Goal: Use online tool/utility: Utilize a website feature to perform a specific function

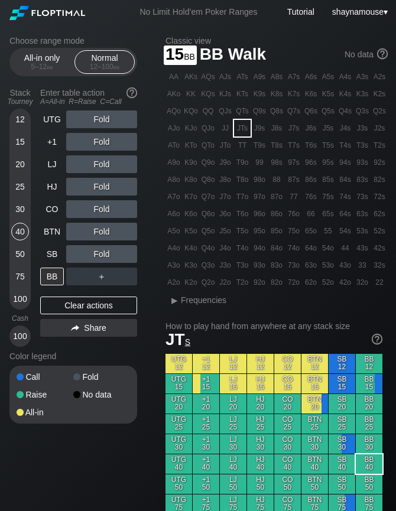
click at [24, 140] on div "15" at bounding box center [20, 142] width 18 height 18
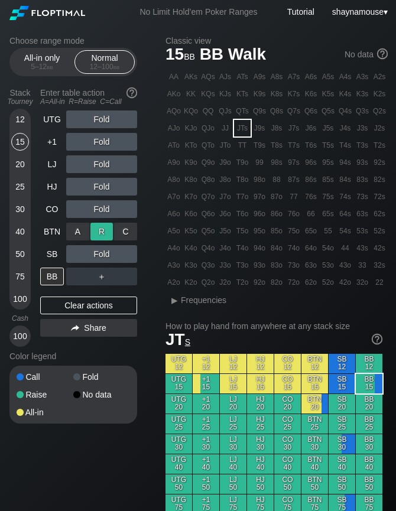
drag, startPoint x: 68, startPoint y: 230, endPoint x: 106, endPoint y: 230, distance: 37.2
click at [106, 230] on div "R ✕" at bounding box center [101, 232] width 23 height 18
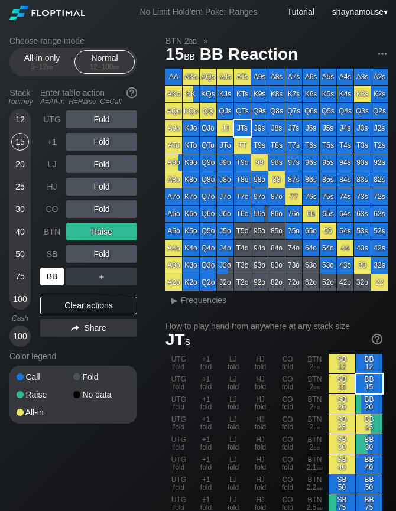
click at [47, 277] on div "BB" at bounding box center [52, 276] width 24 height 18
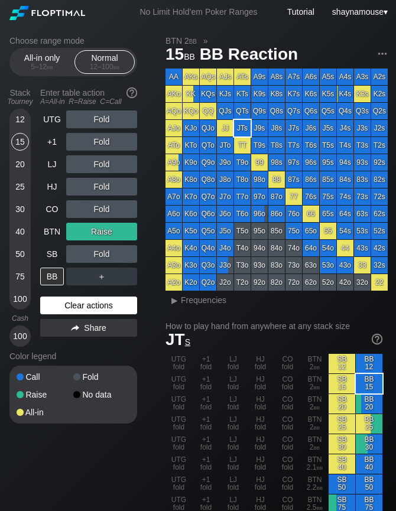
click at [89, 306] on div "Clear actions" at bounding box center [88, 305] width 97 height 18
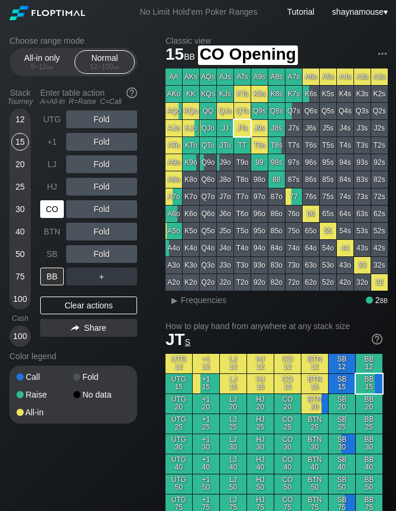
click at [55, 213] on div "CO" at bounding box center [52, 209] width 24 height 18
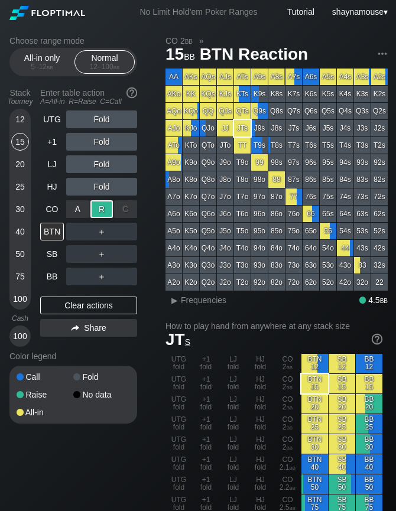
click at [92, 216] on div "R ✕" at bounding box center [101, 209] width 23 height 18
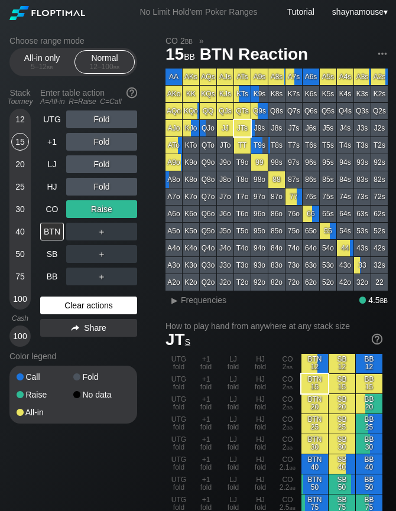
click at [129, 303] on div "Clear actions" at bounding box center [88, 305] width 97 height 18
drag, startPoint x: 129, startPoint y: 303, endPoint x: 122, endPoint y: 299, distance: 7.7
click at [128, 306] on div "Clear actions" at bounding box center [88, 305] width 97 height 18
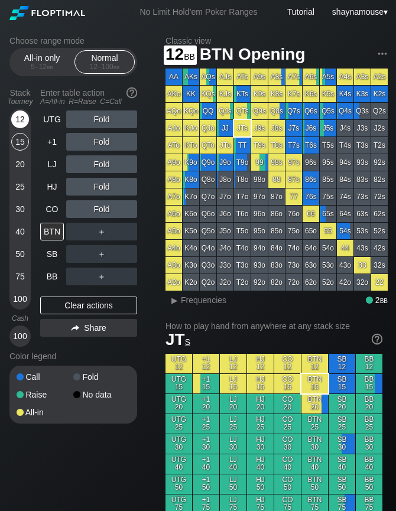
click at [15, 125] on div "12" at bounding box center [20, 119] width 18 height 18
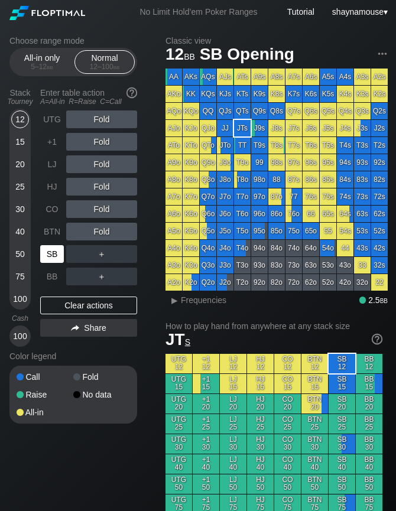
click at [48, 251] on div "SB" at bounding box center [52, 254] width 24 height 18
click at [78, 253] on div "A ✕" at bounding box center [77, 254] width 23 height 18
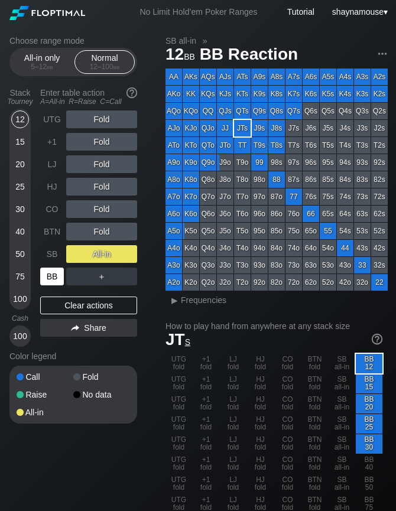
click at [57, 277] on div "BB" at bounding box center [52, 276] width 24 height 18
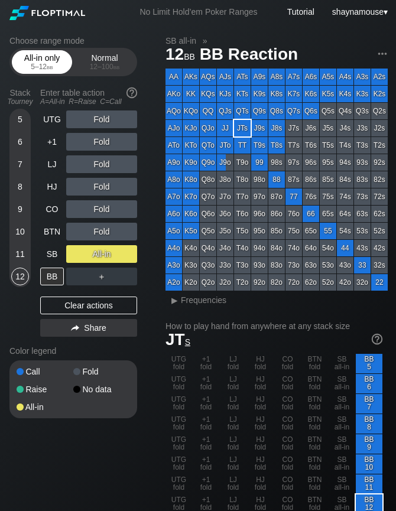
click at [47, 68] on span "bb" at bounding box center [50, 67] width 6 height 8
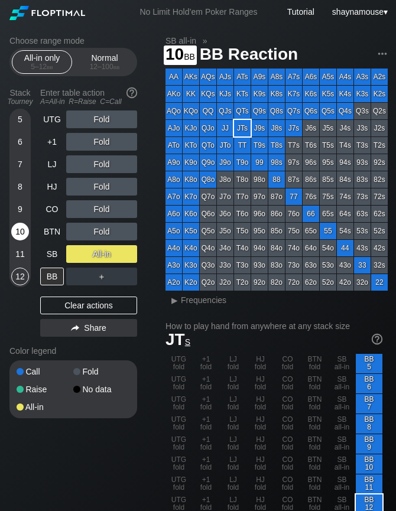
click at [12, 235] on div "10" at bounding box center [20, 232] width 18 height 18
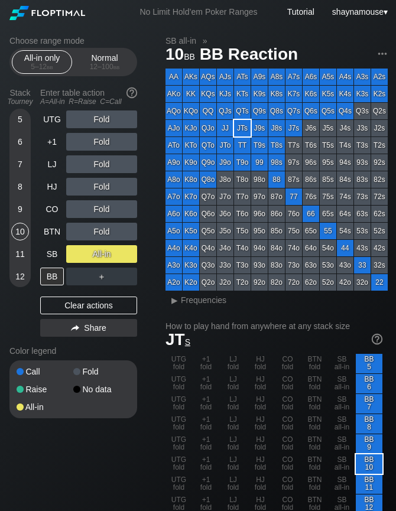
click at [51, 289] on div "UTG Fold +1 Fold LJ Fold HJ Fold CO Fold BTN Fold SB All-in BB ＋ Clear actions …" at bounding box center [88, 225] width 97 height 231
click at [50, 283] on div "BB" at bounding box center [52, 276] width 24 height 18
click at [72, 311] on div "Clear actions" at bounding box center [88, 305] width 97 height 18
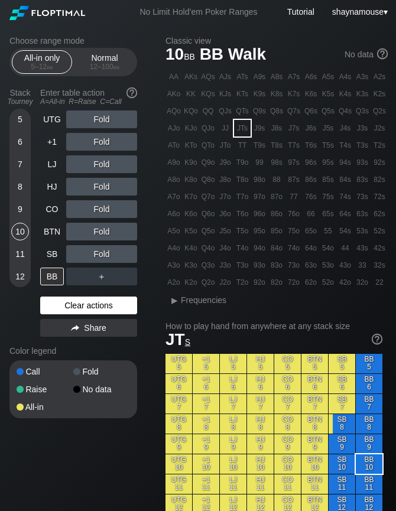
click at [72, 311] on div "Clear actions" at bounding box center [88, 305] width 97 height 18
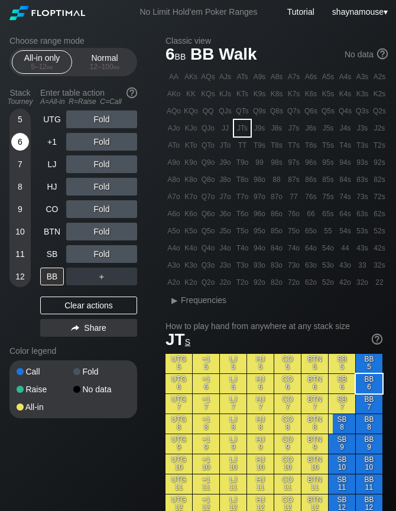
click at [27, 142] on div "6" at bounding box center [20, 142] width 18 height 18
click at [74, 231] on div "A ✕" at bounding box center [77, 232] width 23 height 18
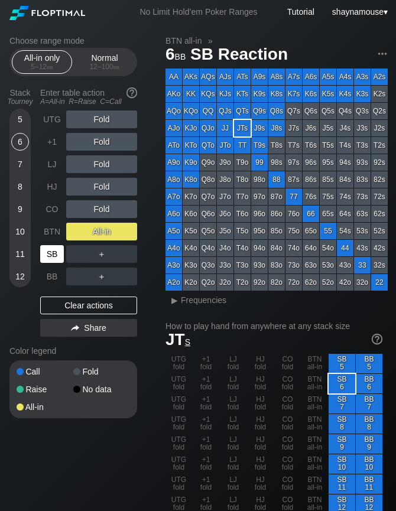
click at [54, 254] on div "SB" at bounding box center [52, 254] width 24 height 18
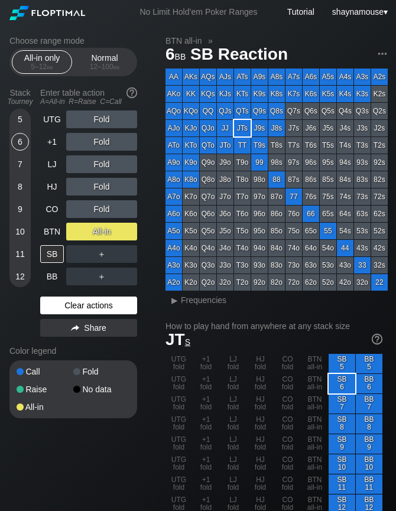
click at [93, 303] on div "Clear actions" at bounding box center [88, 305] width 97 height 18
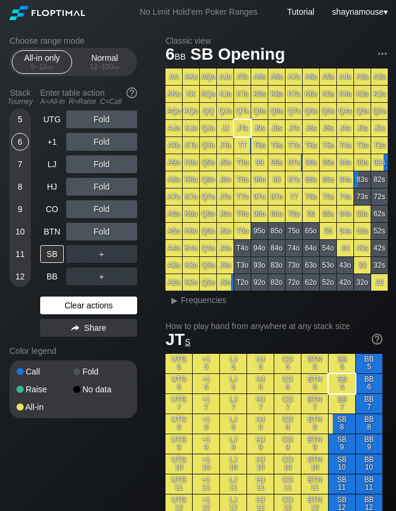
click at [93, 303] on div "Clear actions" at bounding box center [88, 305] width 97 height 18
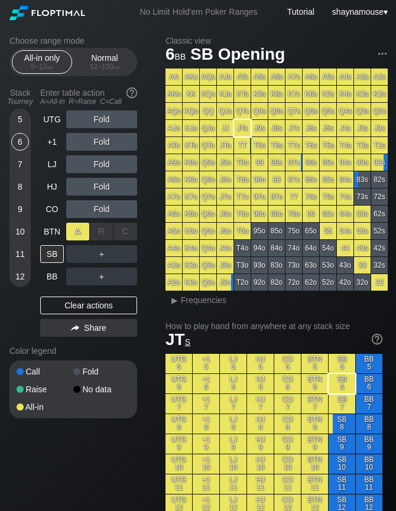
click at [72, 234] on div "A ✕" at bounding box center [77, 232] width 23 height 18
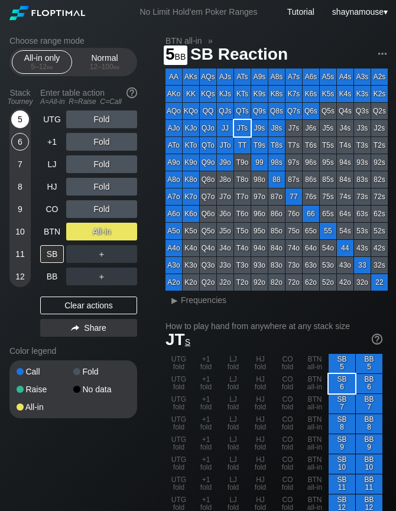
click at [17, 120] on div "5" at bounding box center [20, 119] width 18 height 18
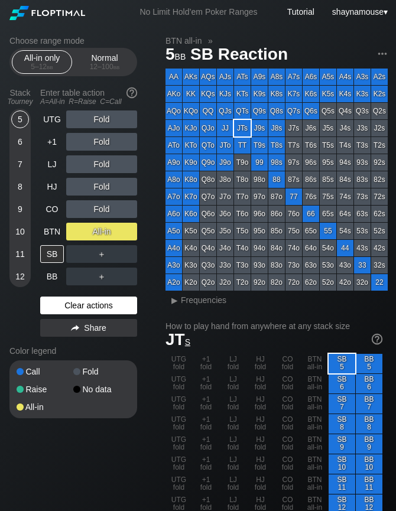
click at [83, 303] on div "Clear actions" at bounding box center [88, 305] width 97 height 18
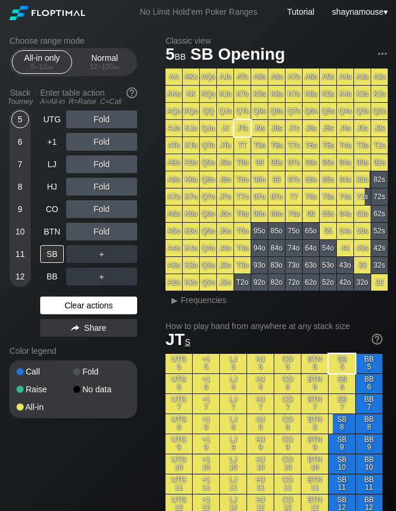
click at [83, 303] on div "Clear actions" at bounding box center [88, 305] width 97 height 18
